Goal: Communication & Community: Answer question/provide support

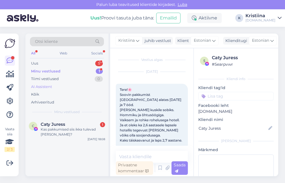
scroll to position [993, 0]
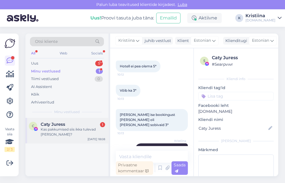
click at [74, 132] on div "Kas pakkumised siis ikka tulevad täna?" at bounding box center [73, 132] width 64 height 10
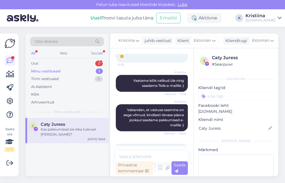
scroll to position [1208, 0]
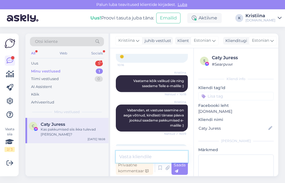
click at [145, 153] on textarea at bounding box center [152, 157] width 72 height 12
type textarea "T"
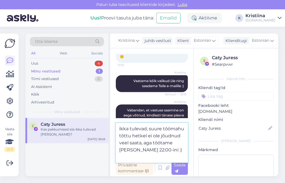
type textarea "ikka tulevad, suure töömahu tõttu hetkel ei ole jõudnud veel saata, aga töötame…"
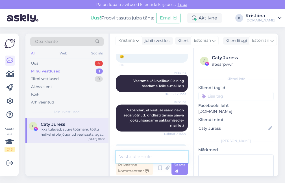
scroll to position [1243, 0]
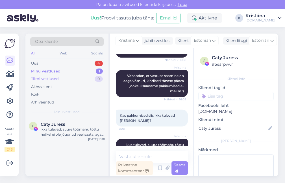
click at [66, 80] on div "Tiimi vestlused 0" at bounding box center [67, 79] width 74 height 8
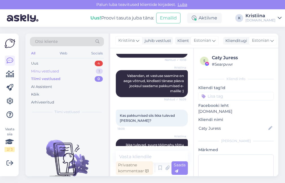
click at [64, 73] on div "Minu vestlused 1" at bounding box center [67, 71] width 74 height 8
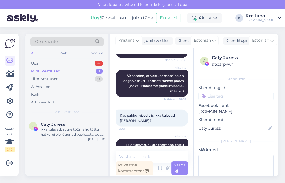
click at [61, 67] on div "Minu vestlused 1" at bounding box center [67, 71] width 74 height 8
click at [66, 62] on div "Uus 4" at bounding box center [67, 64] width 74 height 8
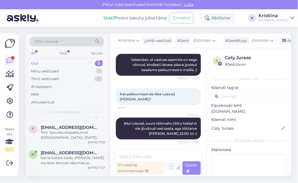
scroll to position [1177, 0]
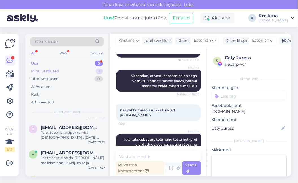
click at [63, 71] on div "Minu vestlused 1" at bounding box center [67, 71] width 74 height 8
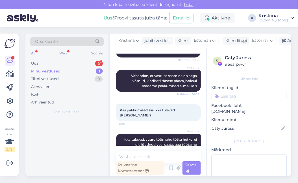
scroll to position [0, 0]
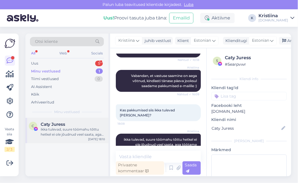
click at [70, 133] on div "ikka tulevad, suure töömahu tõttu hetkel ei ole jõudnud veel saata, aga töötame…" at bounding box center [73, 132] width 64 height 10
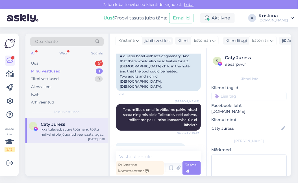
scroll to position [142, 0]
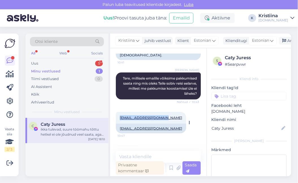
drag, startPoint x: 159, startPoint y: 115, endPoint x: 119, endPoint y: 115, distance: 40.1
click at [119, 115] on div "caty.lebedev@gmail.com 10:47" at bounding box center [151, 118] width 70 height 12
copy link "caty.lebedev@gmail.com"
click at [66, 62] on div "Uus 1" at bounding box center [67, 64] width 74 height 8
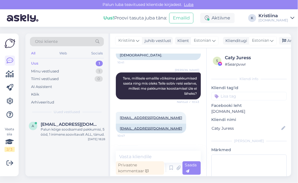
click at [46, 109] on div "Otsi kliente All Web Socials Uus 1 Minu vestlused 1 Tiimi vestlused 0 AI Assist…" at bounding box center [66, 76] width 83 height 84
click at [43, 104] on div "Arhiveeritud" at bounding box center [42, 103] width 23 height 6
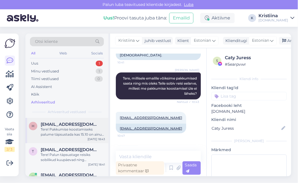
click at [75, 130] on div "Tere! Pakkumise koostamiseks palume täpsustada kas 15.10 on ainus kuupäev reisi…" at bounding box center [73, 132] width 64 height 10
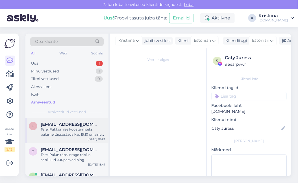
scroll to position [97, 0]
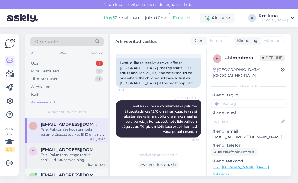
click at [74, 150] on span "tupsuke23@gmail.com" at bounding box center [70, 149] width 59 height 5
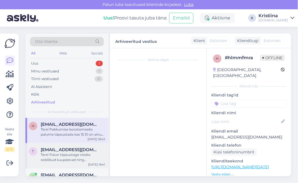
scroll to position [27, 0]
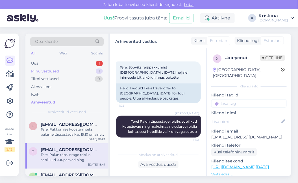
click at [74, 71] on div "Minu vestlused 1" at bounding box center [67, 71] width 74 height 8
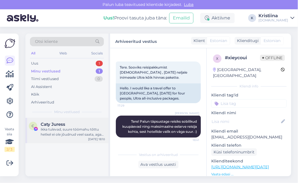
click at [58, 128] on div "ikka tulevad, suure töömahu tõttu hetkel ei ole jõudnud veel saata, aga töötame…" at bounding box center [73, 132] width 64 height 10
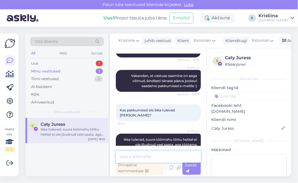
click at [139, 154] on textarea at bounding box center [158, 157] width 85 height 12
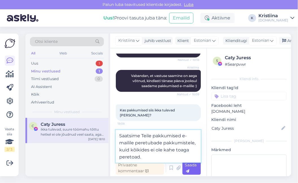
type textarea "Saatsime Teile pakkumised e-mailile peretubade pakkumistele, kuid kõikides ei o…"
click at [195, 167] on div "Saada" at bounding box center [191, 168] width 18 height 14
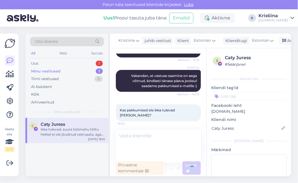
scroll to position [1211, 0]
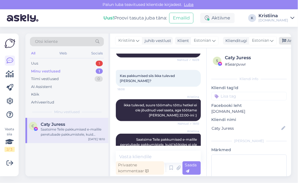
click at [284, 39] on icon at bounding box center [284, 41] width 4 height 4
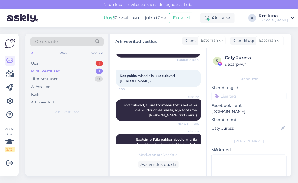
scroll to position [1213, 0]
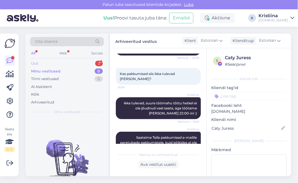
click at [85, 63] on div "Uus 2" at bounding box center [67, 64] width 74 height 8
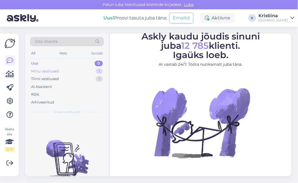
click at [67, 72] on div "Minu vestlused 1" at bounding box center [67, 71] width 74 height 8
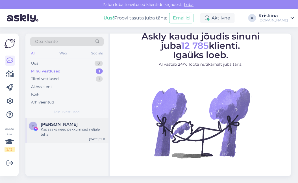
click at [65, 127] on div "Kas saaks need pakkumised neljale teha" at bounding box center [73, 132] width 64 height 10
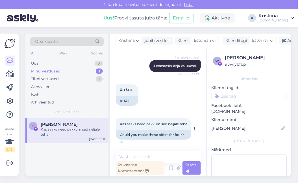
scroll to position [2061, 0]
click at [152, 157] on textarea at bounding box center [158, 157] width 85 height 12
type textarea "T"
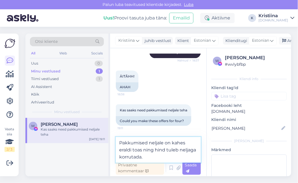
type textarea "Pakkumised neljale on kahes eraldi toas ning hind tuleb neljaga korrutada."
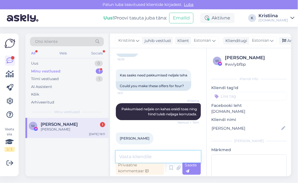
scroll to position [2119, 0]
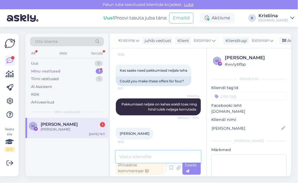
click at [169, 157] on textarea at bounding box center [158, 157] width 85 height 12
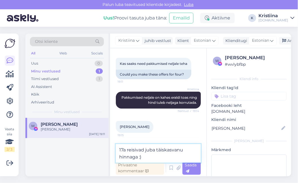
type textarea "17a reisivad juba täiskasvanu hinnaga :)"
